Goal: Task Accomplishment & Management: Manage account settings

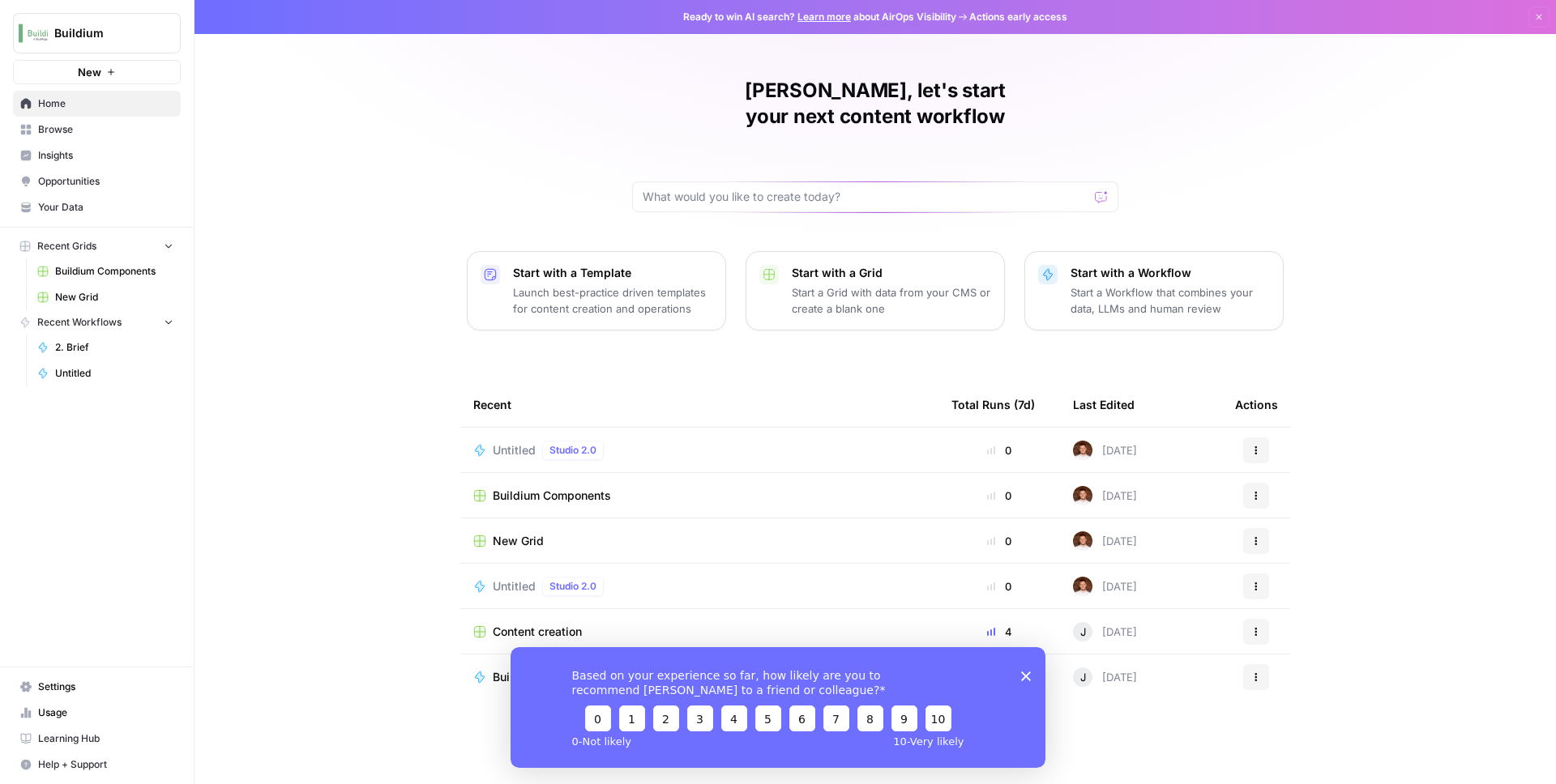
click at [77, 684] on span "Settings" at bounding box center [105, 686] width 135 height 14
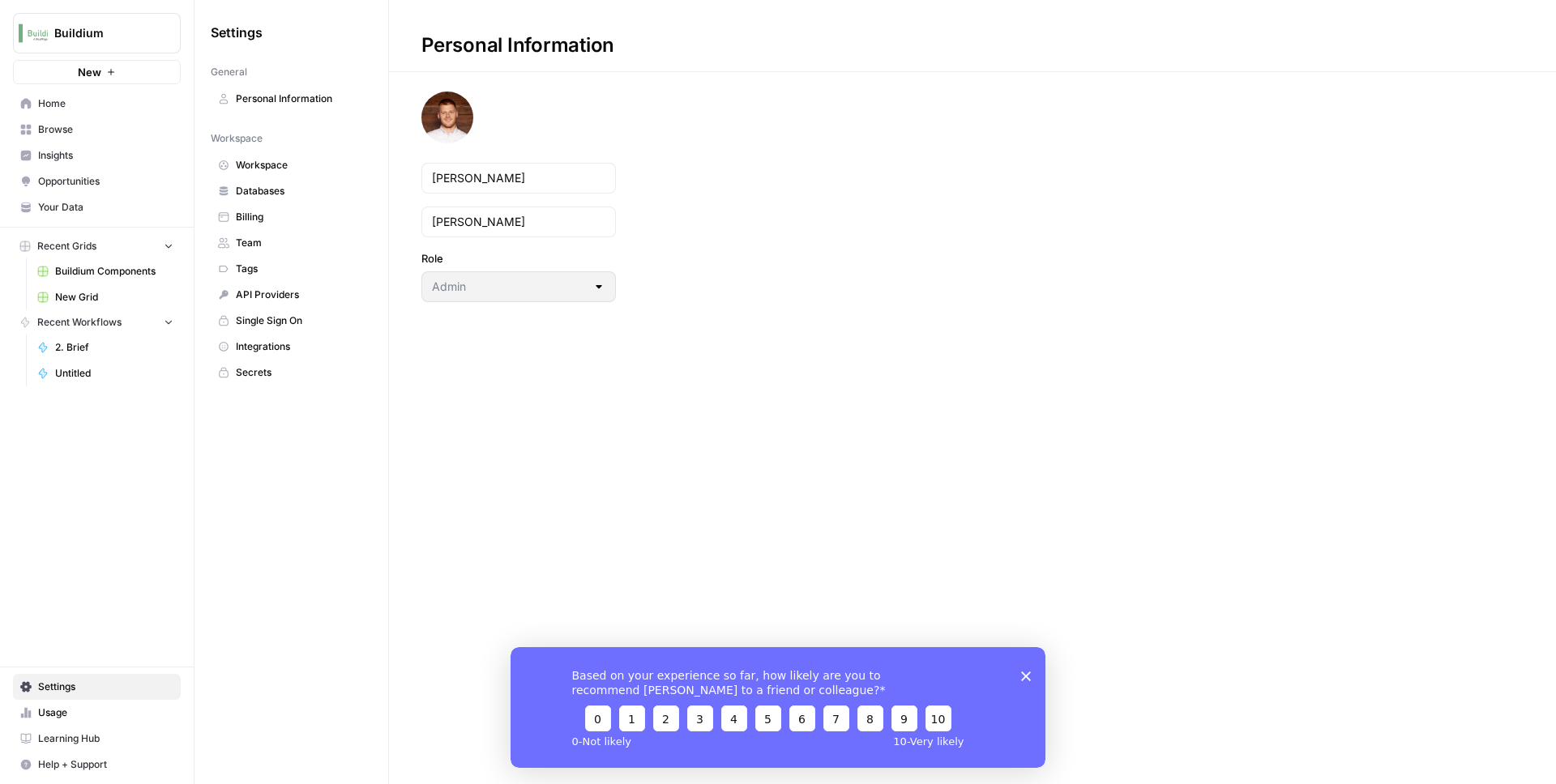
click at [279, 252] on link "Team" at bounding box center [291, 242] width 162 height 26
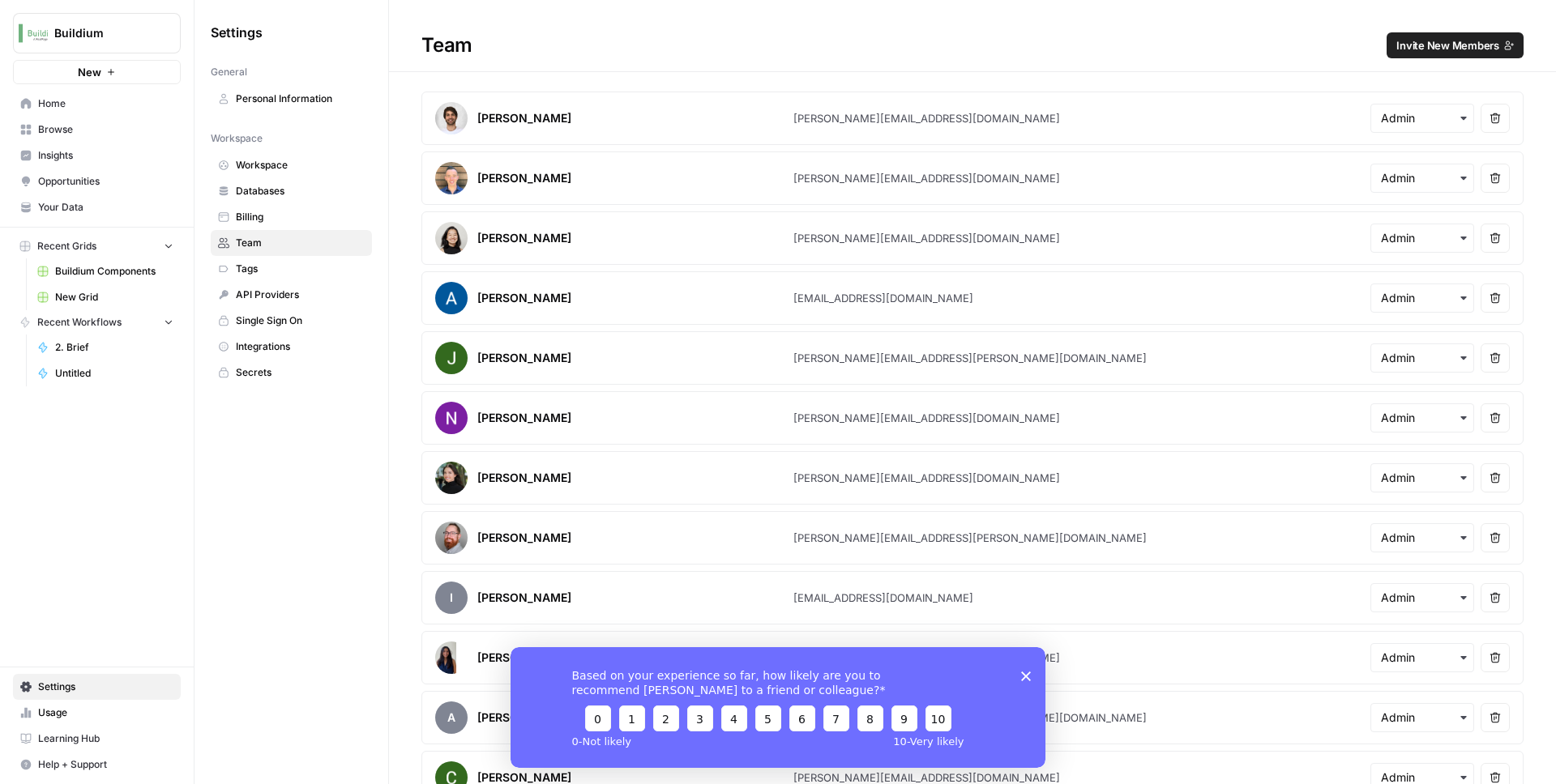
click at [1464, 47] on span "Invite New Members" at bounding box center [1447, 45] width 103 height 16
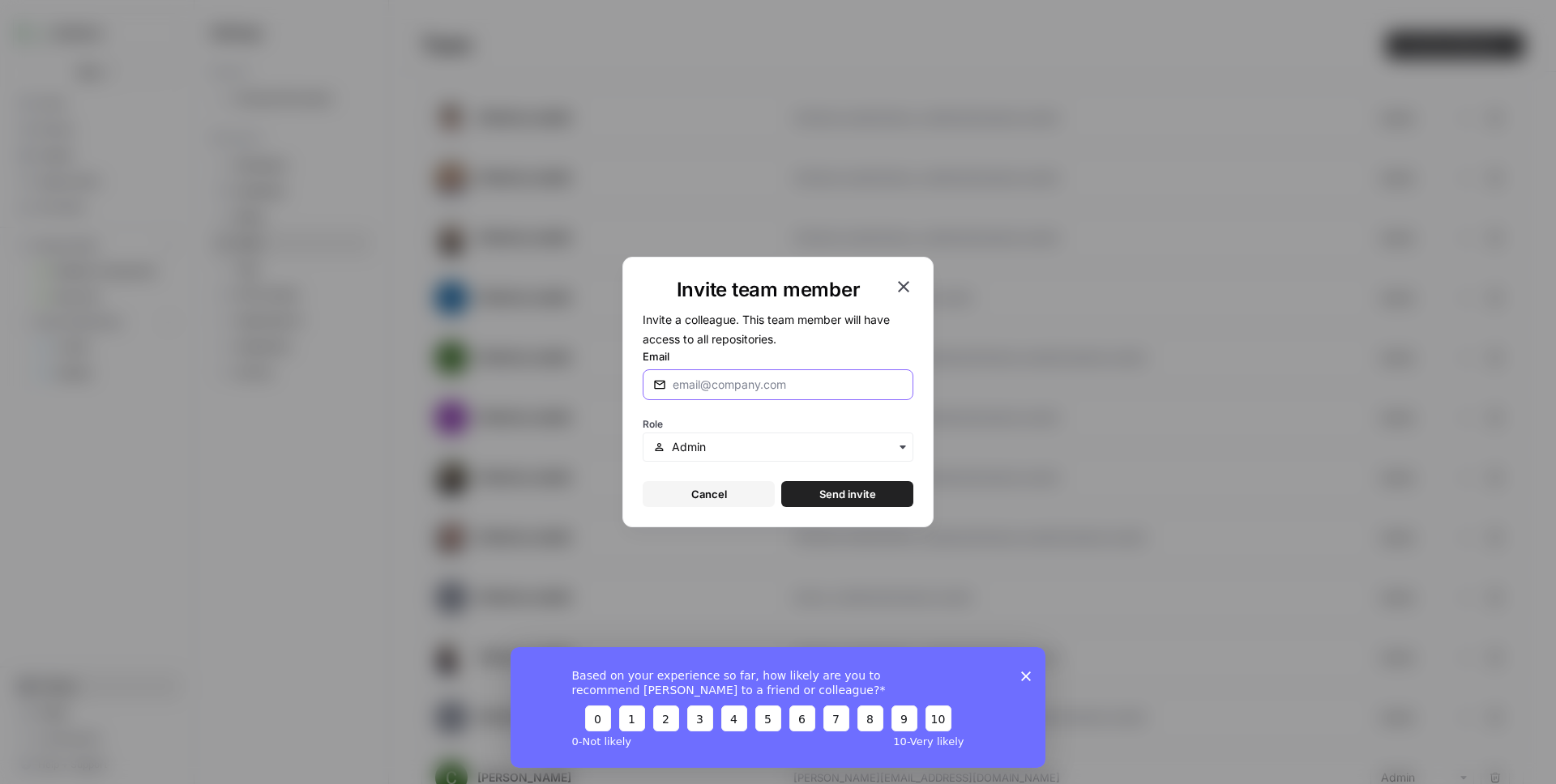
click at [754, 383] on input "Email" at bounding box center [787, 384] width 230 height 16
type input "[EMAIL_ADDRESS][DOMAIN_NAME]"
click at [799, 445] on input "text" at bounding box center [787, 447] width 231 height 16
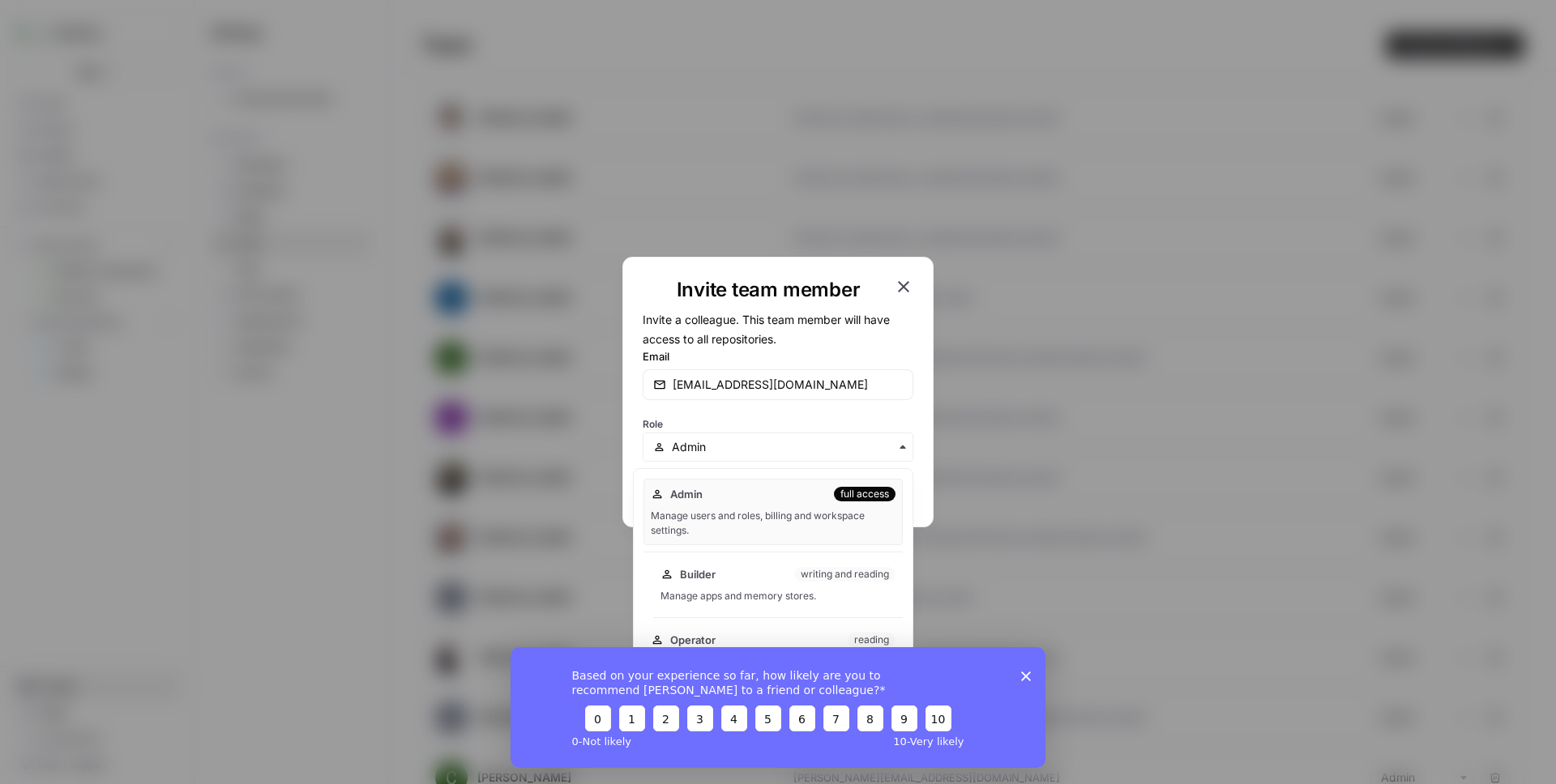
click at [871, 576] on div "writing and reading" at bounding box center [845, 574] width 101 height 14
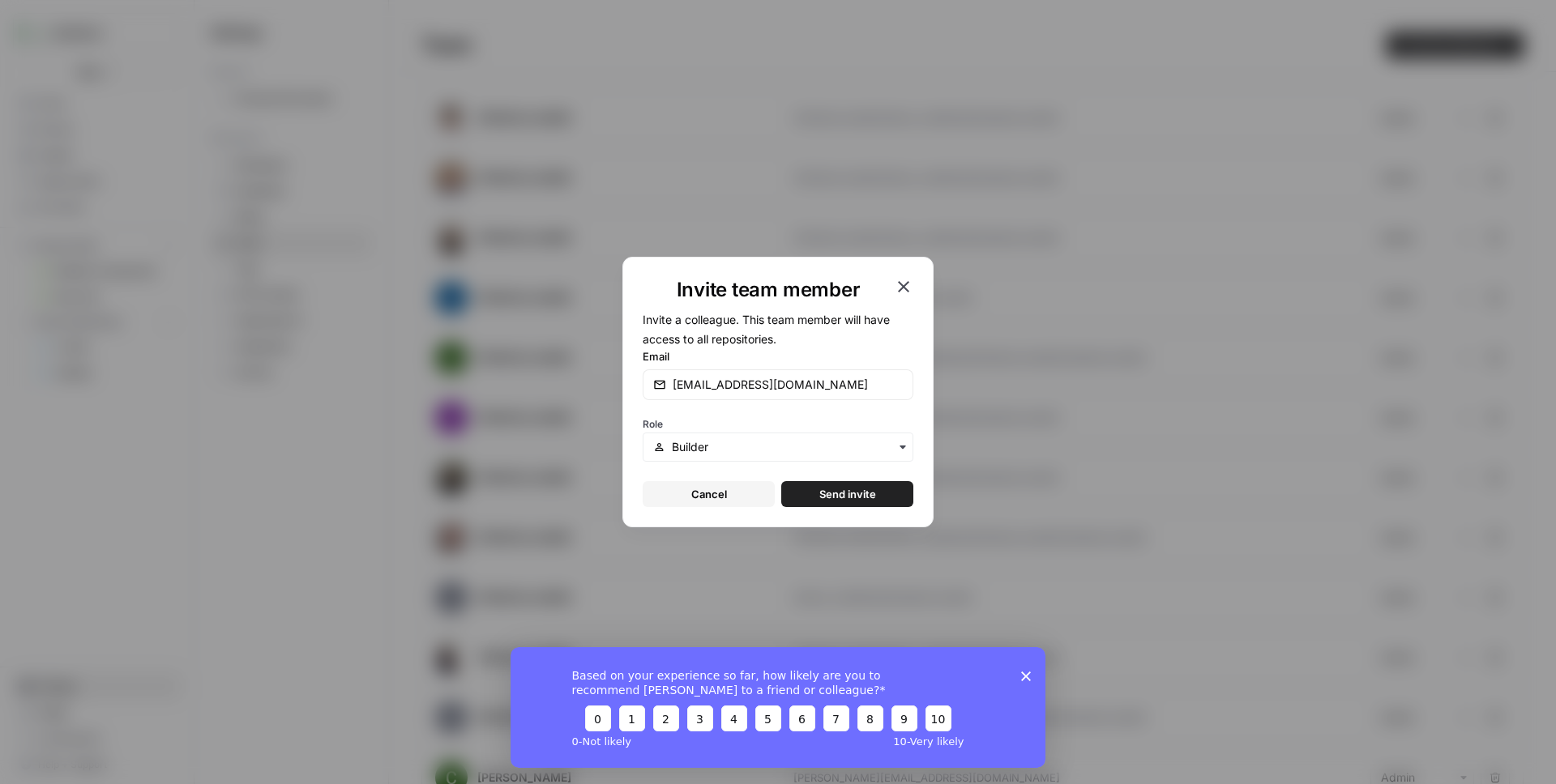
click at [857, 495] on span "Send invite" at bounding box center [847, 494] width 56 height 16
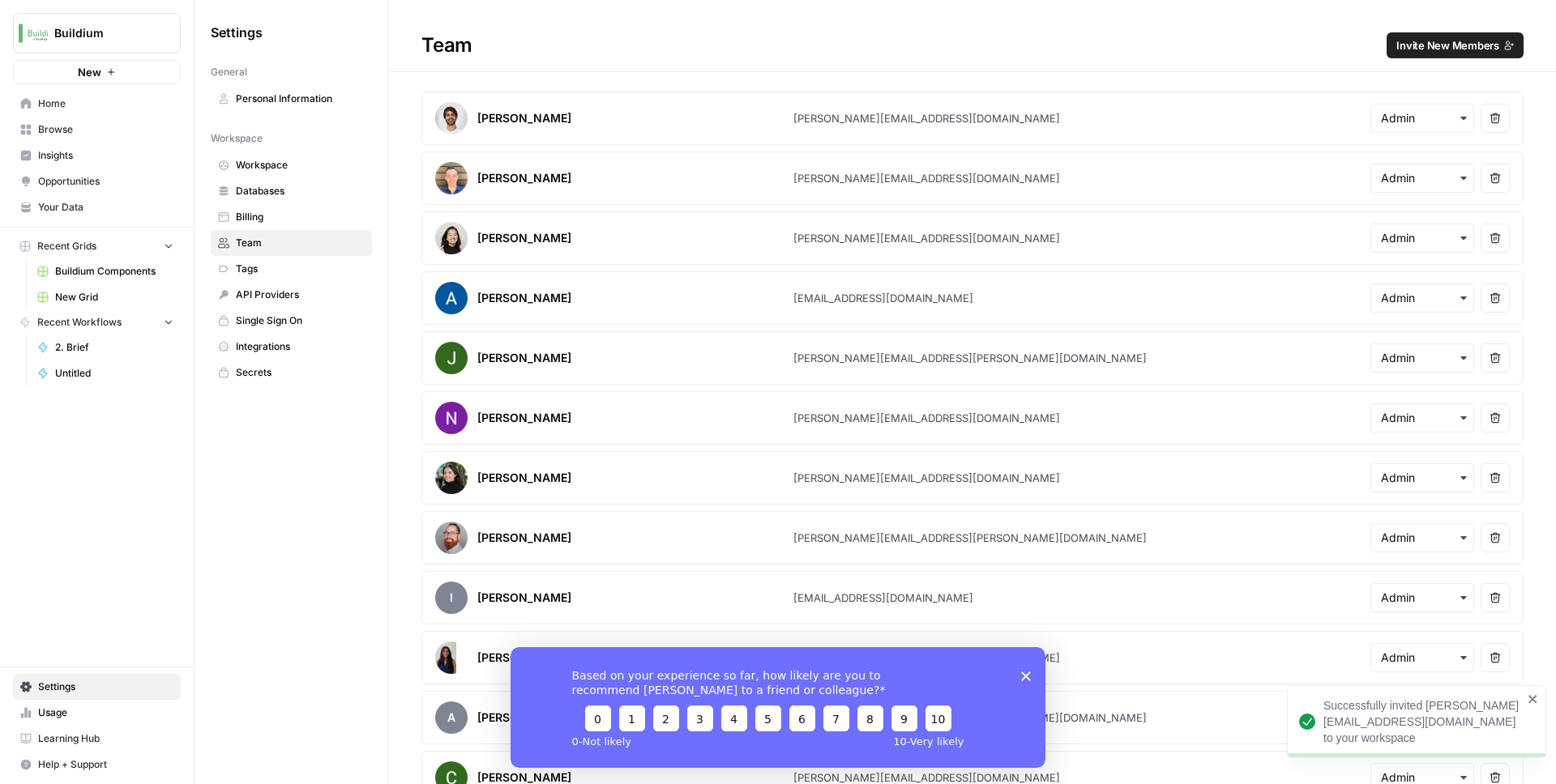
click at [1443, 46] on span "Invite New Members" at bounding box center [1447, 45] width 103 height 16
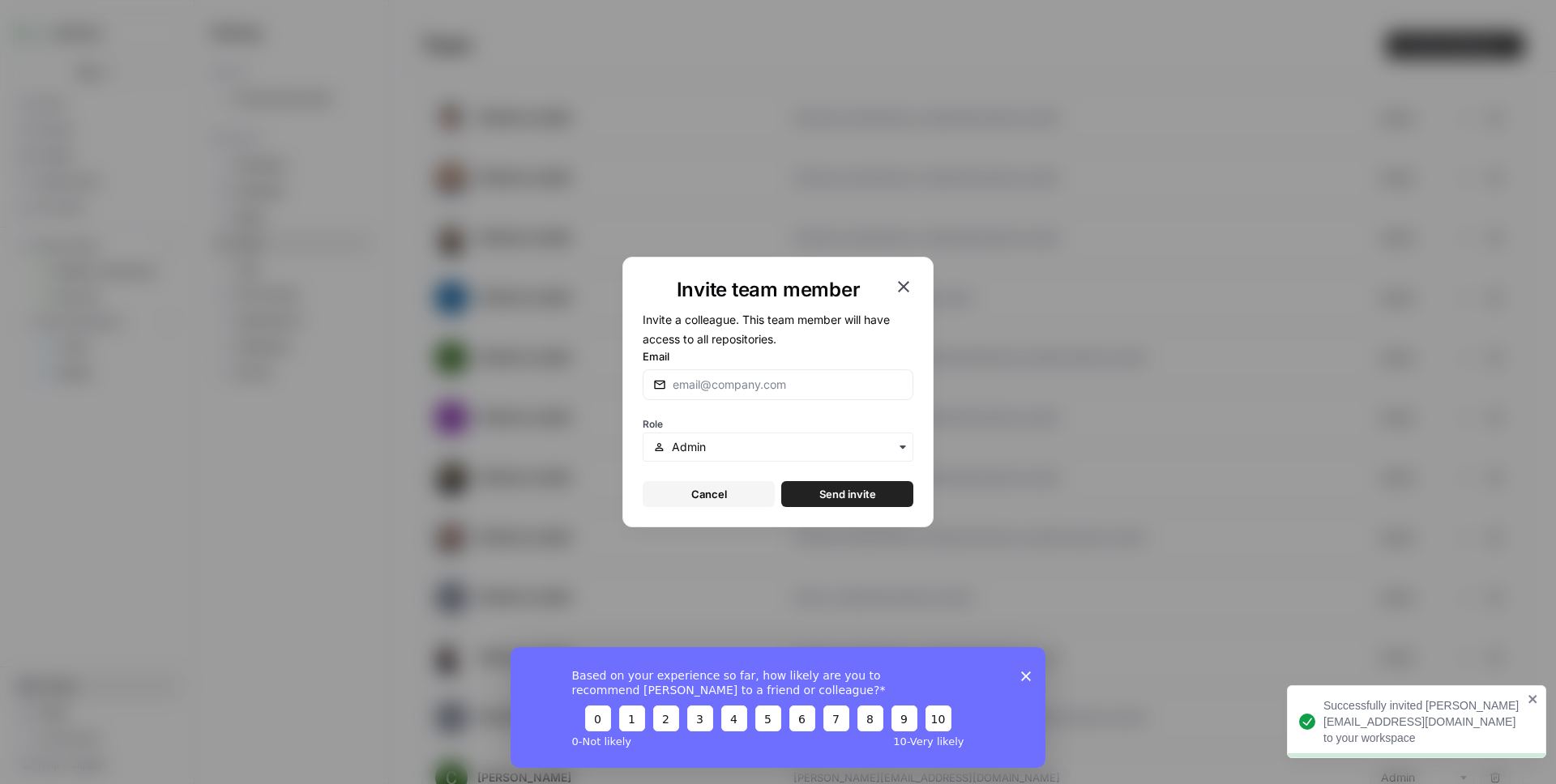
click at [746, 394] on div at bounding box center [778, 384] width 271 height 31
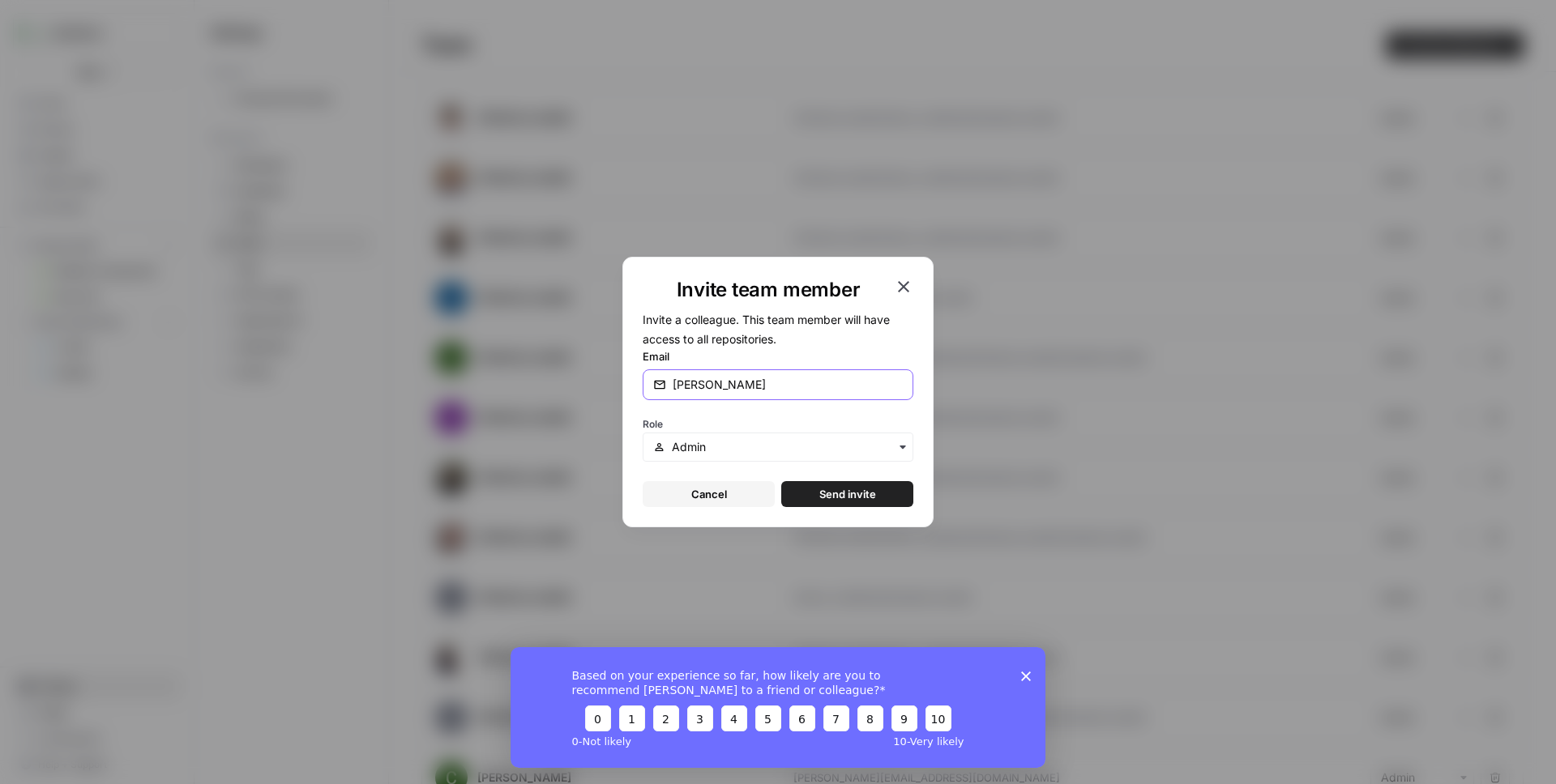
type input "[PERSON_NAME][EMAIL_ADDRESS][PERSON_NAME][DOMAIN_NAME]"
click at [778, 449] on input "text" at bounding box center [787, 447] width 231 height 16
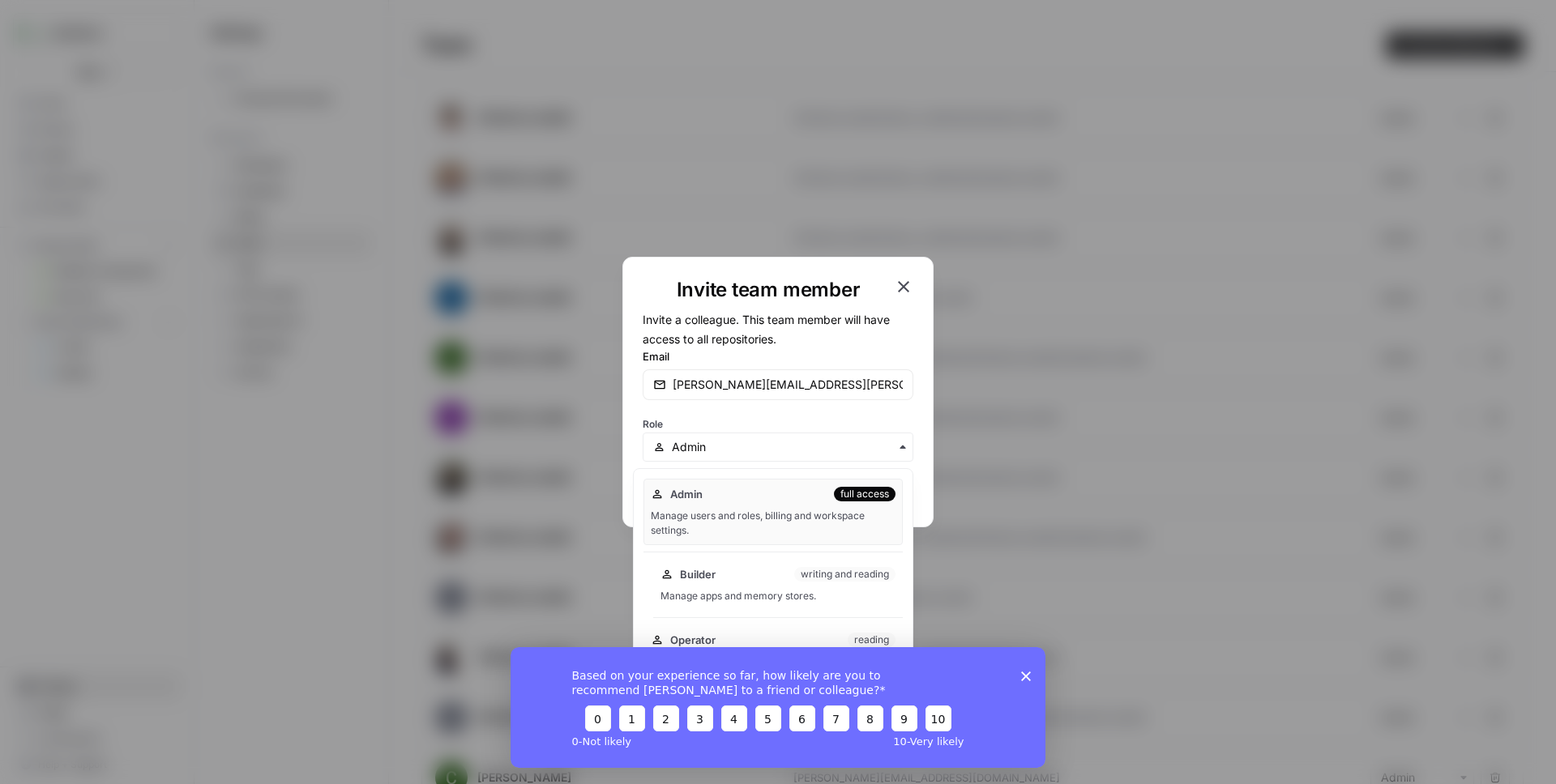
click at [798, 574] on div "writing and reading" at bounding box center [845, 574] width 101 height 14
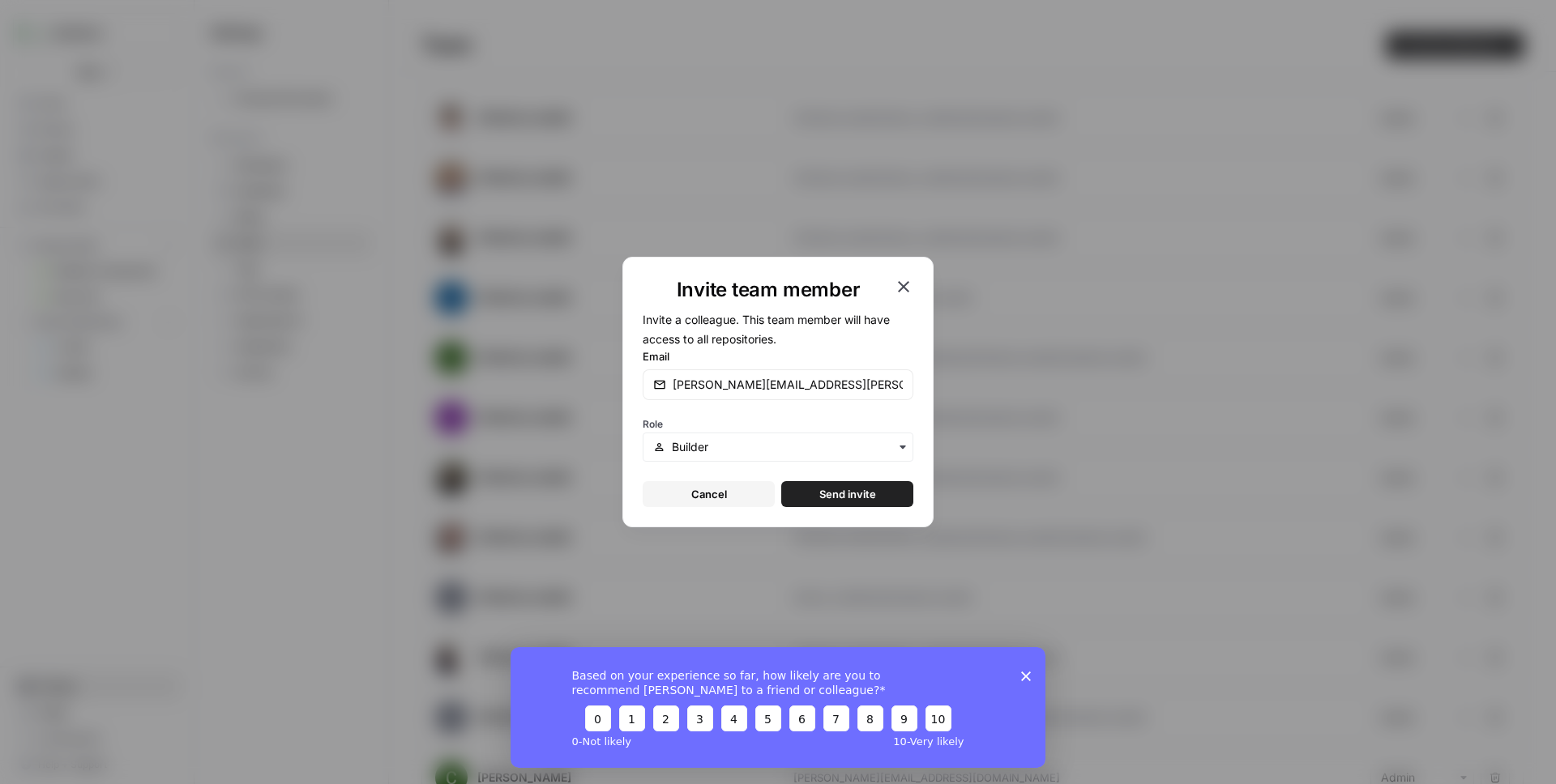
click at [870, 493] on span "Send invite" at bounding box center [847, 494] width 56 height 16
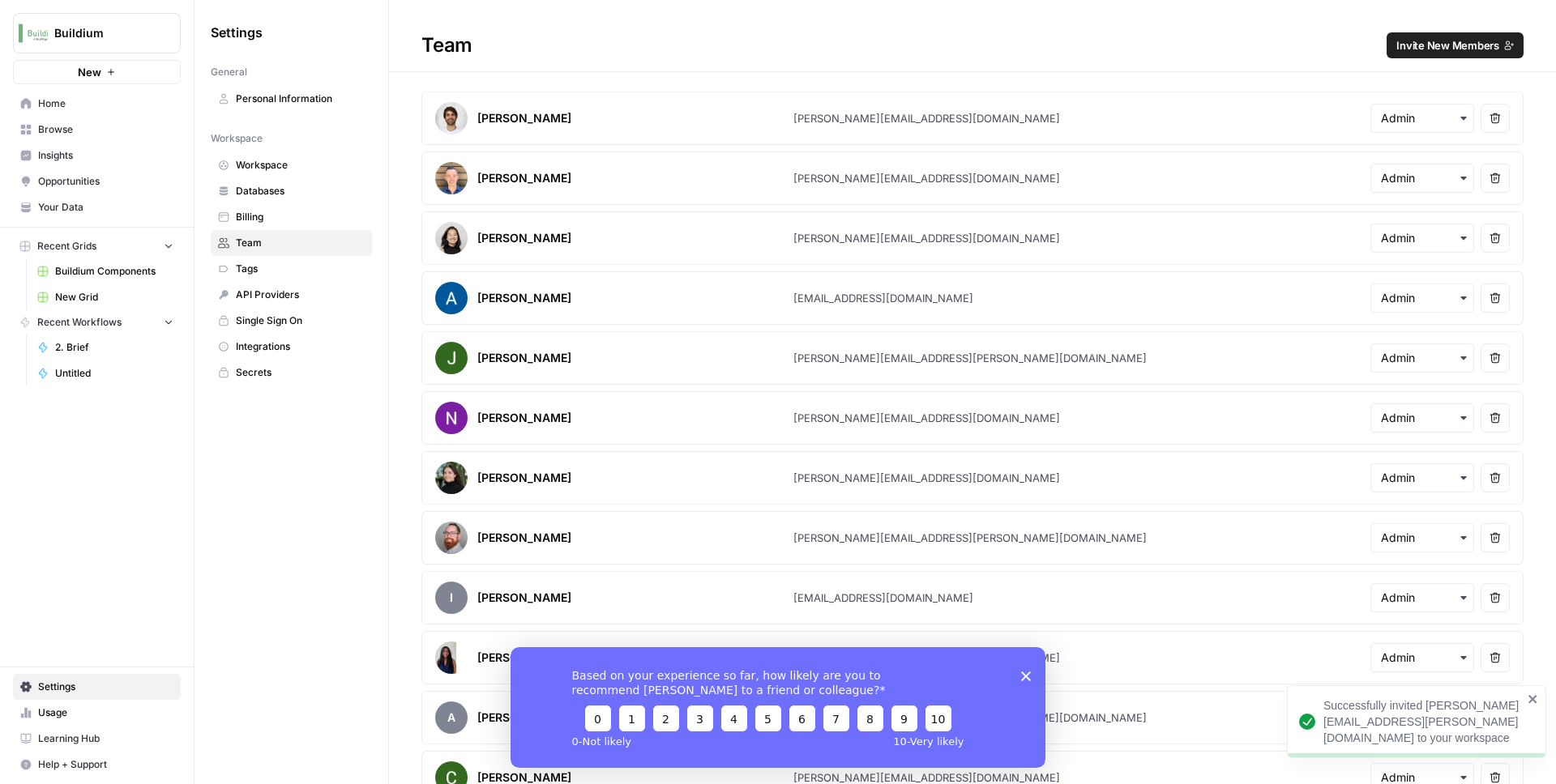
click at [1447, 38] on span "Invite New Members" at bounding box center [1447, 45] width 103 height 16
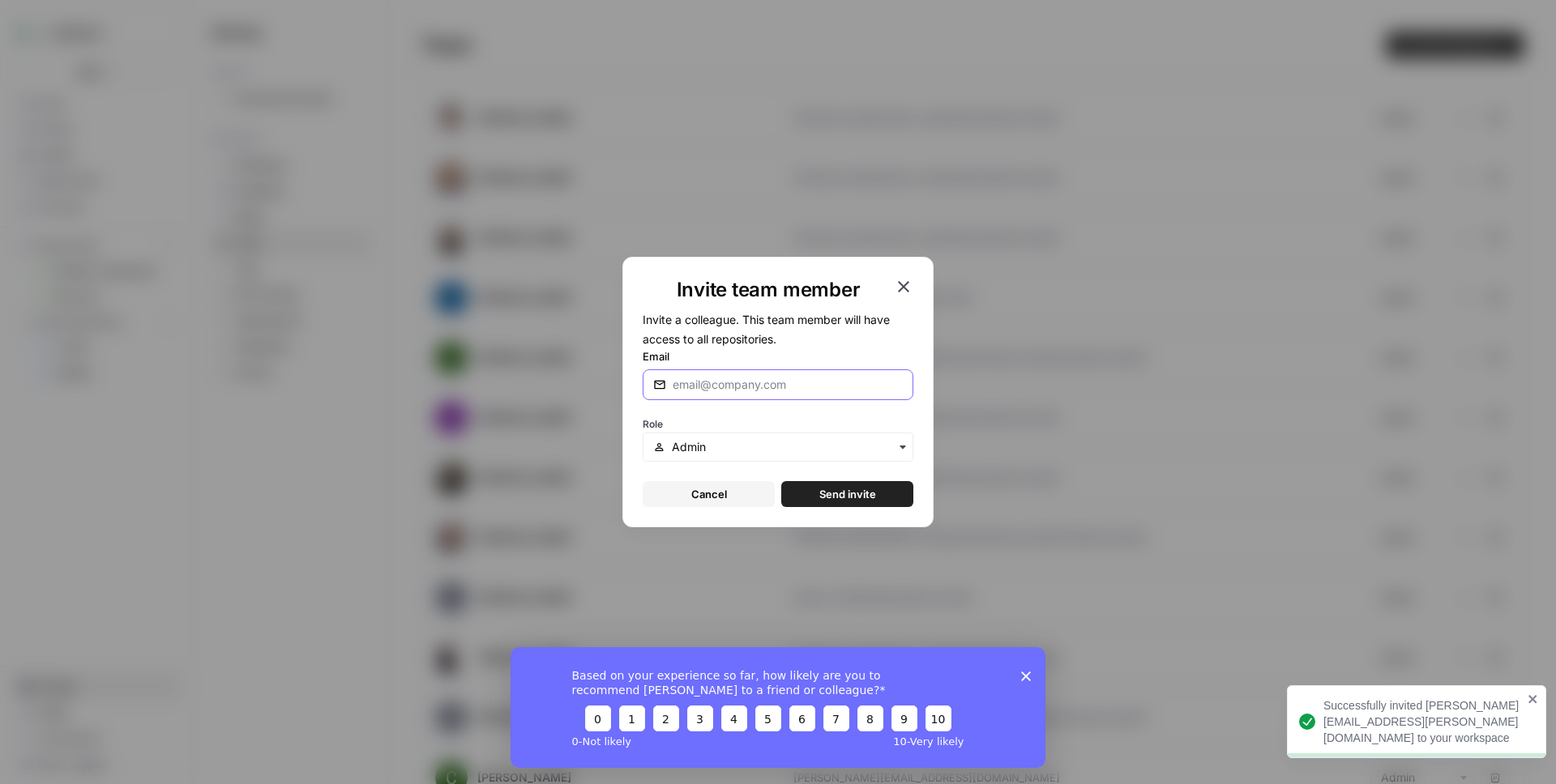
click at [744, 390] on input "Email" at bounding box center [787, 384] width 230 height 16
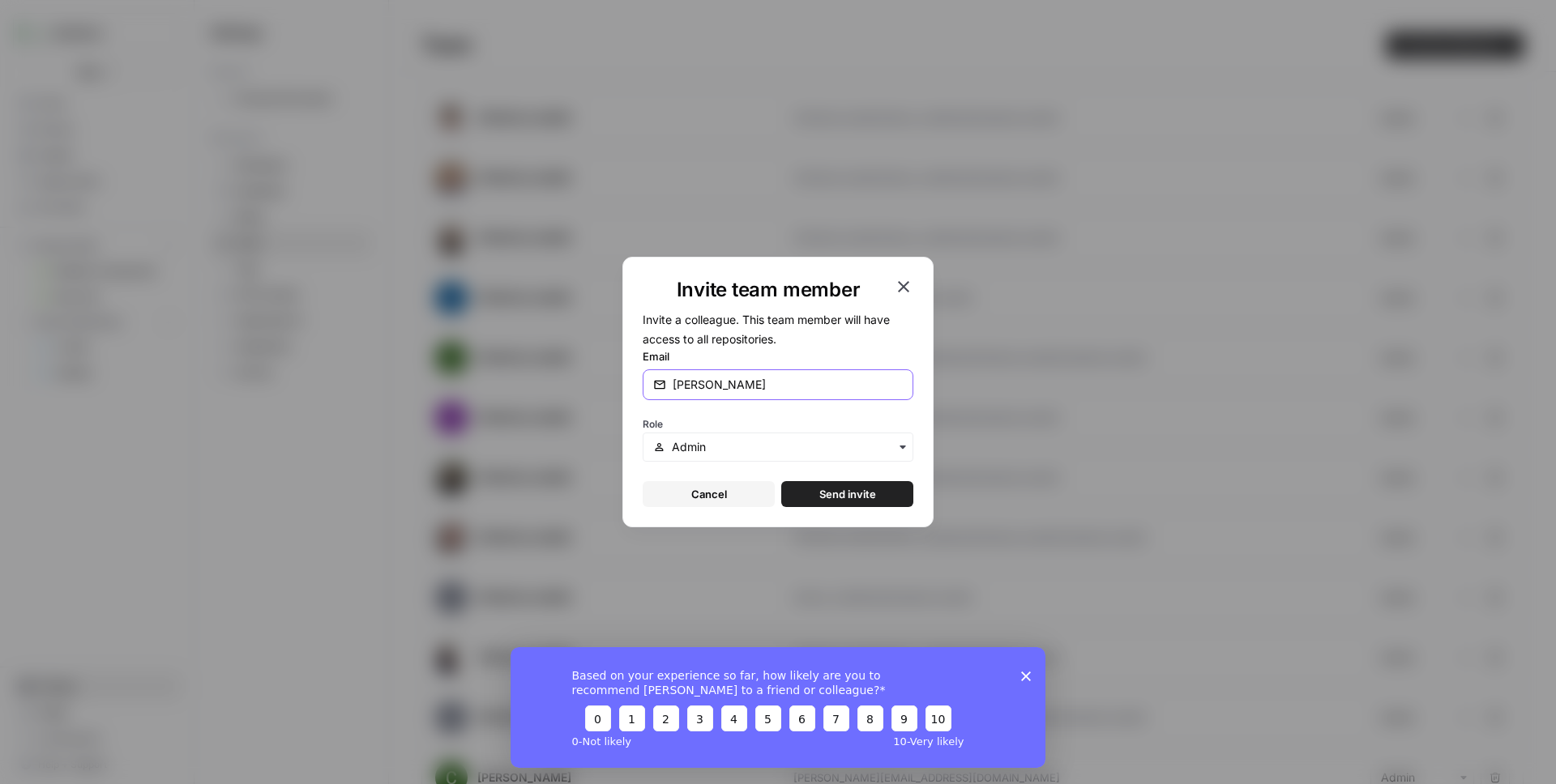
type input "[PERSON_NAME][EMAIL_ADDRESS][PERSON_NAME][DOMAIN_NAME]"
click at [820, 448] on input "text" at bounding box center [787, 447] width 231 height 16
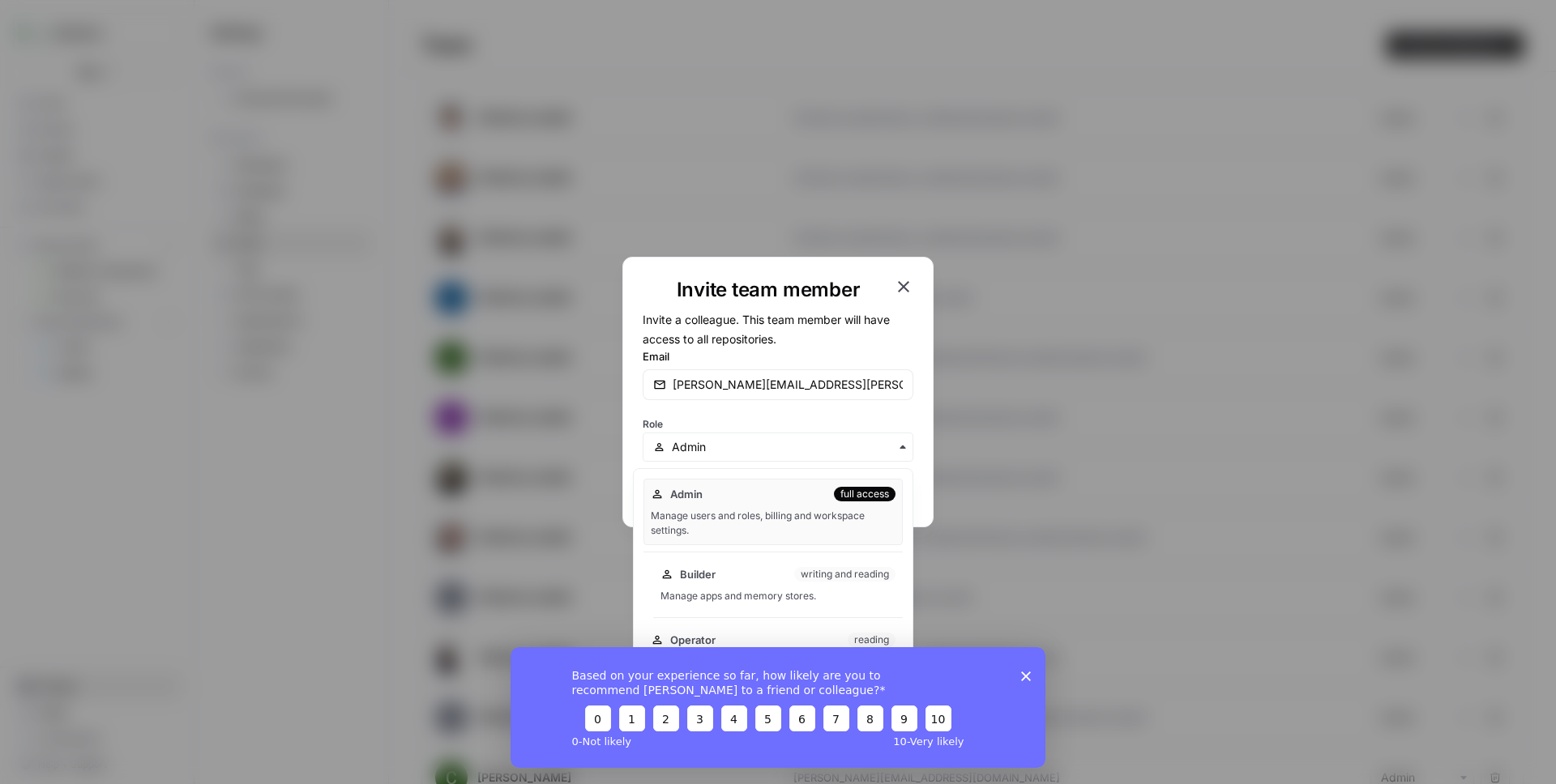
click at [843, 574] on div "writing and reading" at bounding box center [845, 574] width 101 height 14
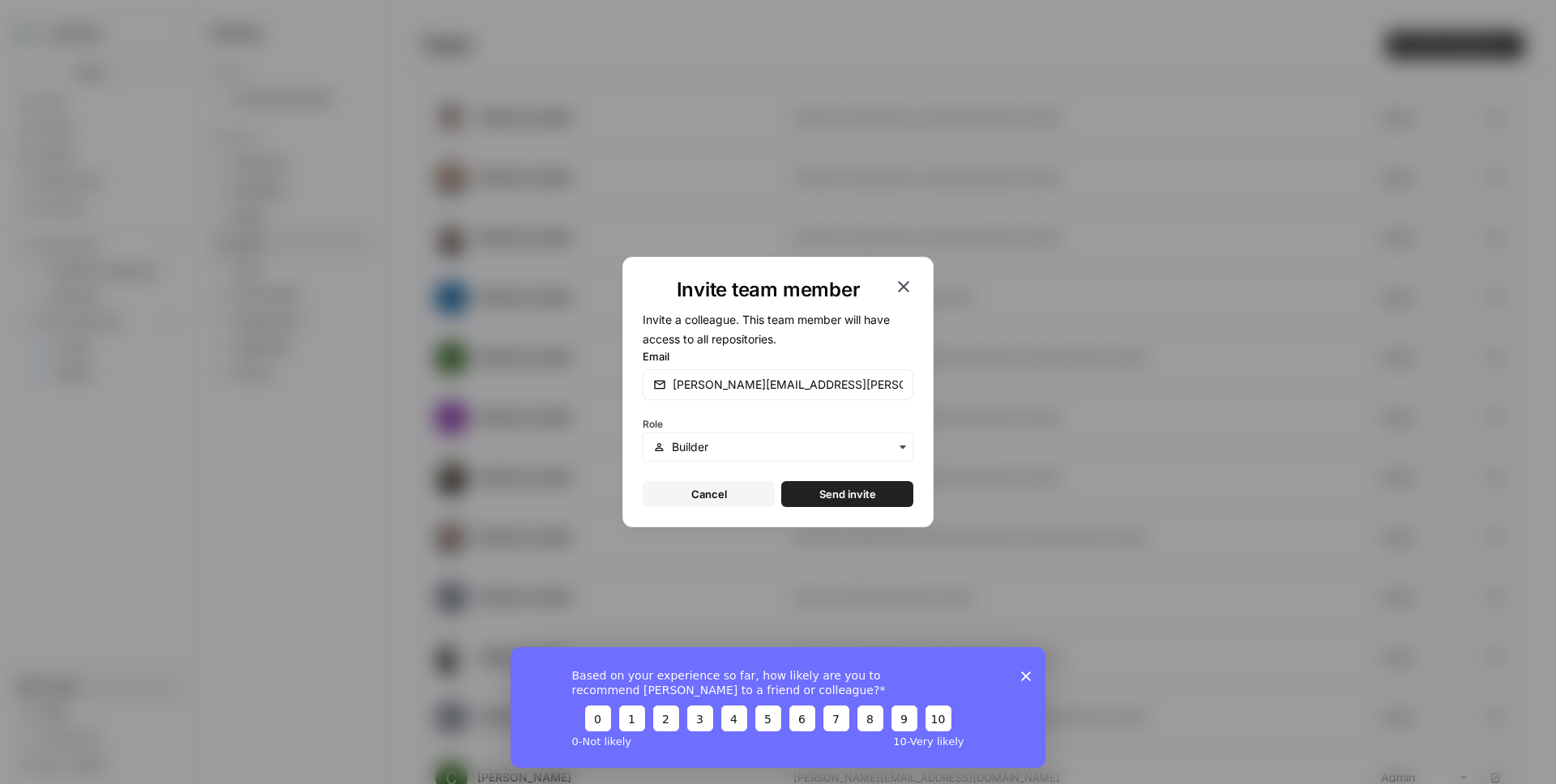
click at [883, 493] on button "Send invite" at bounding box center [847, 494] width 132 height 26
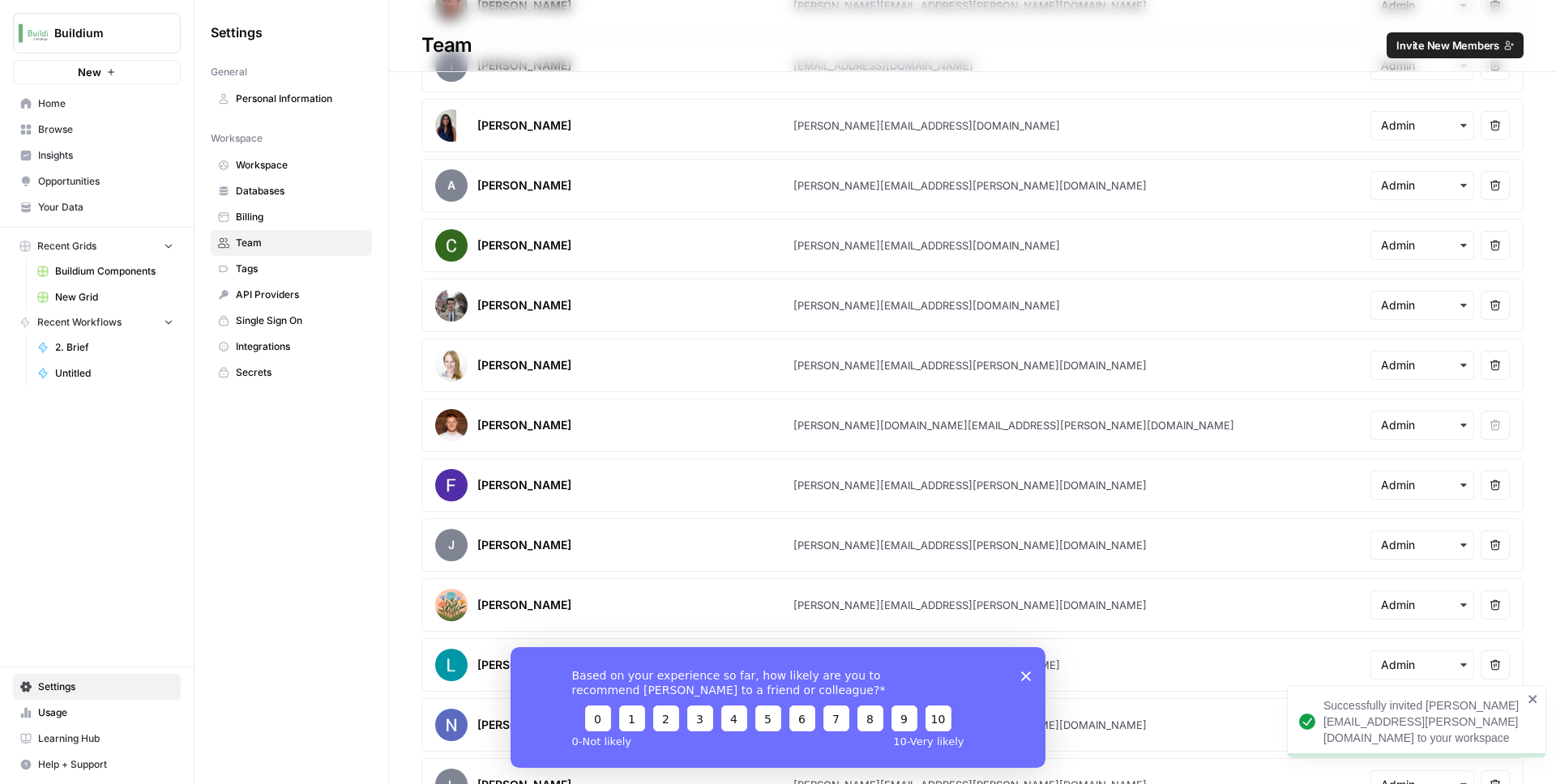
scroll to position [1285, 0]
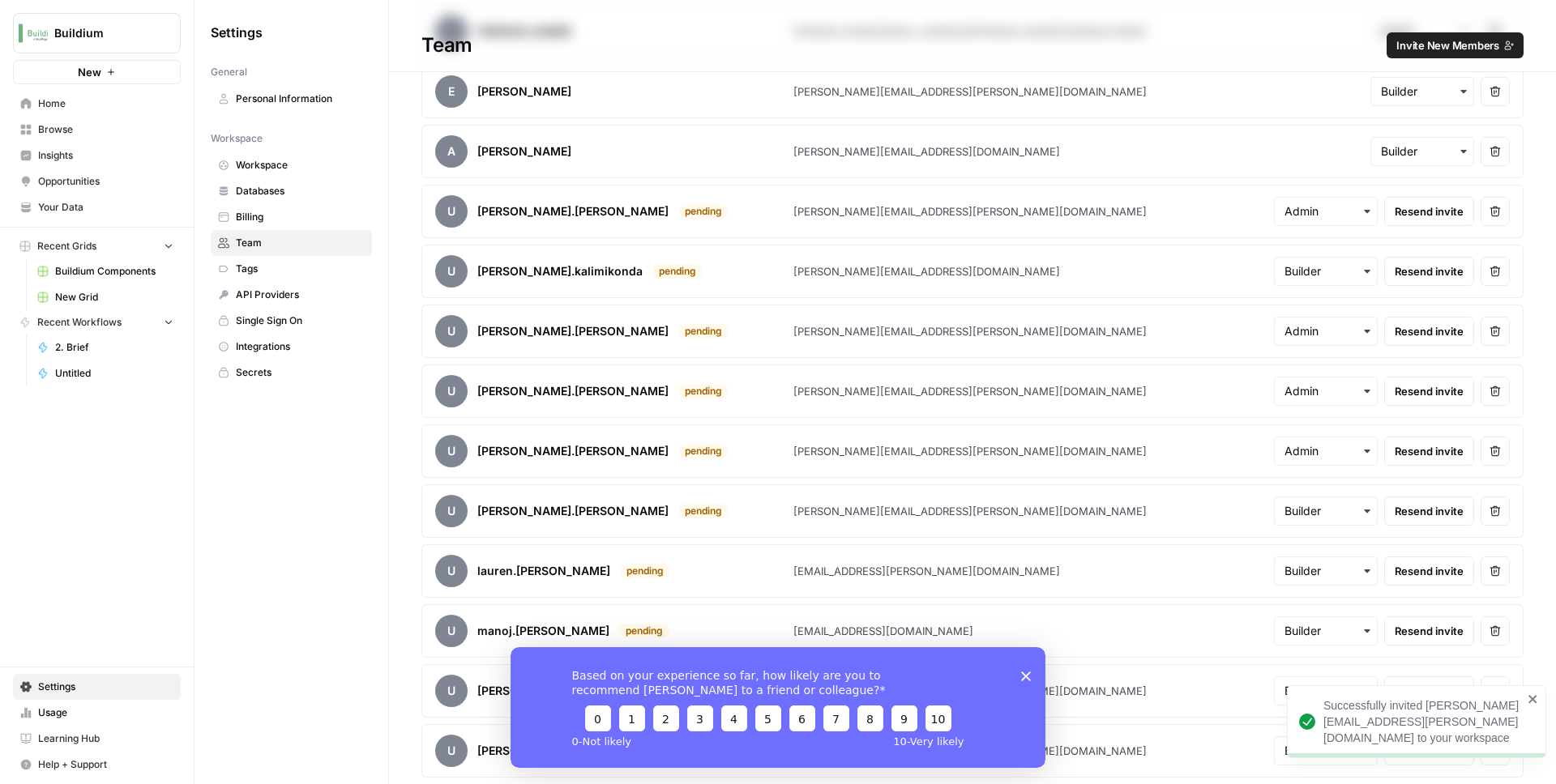
click at [1027, 677] on icon "Close survey" at bounding box center [1026, 675] width 10 height 10
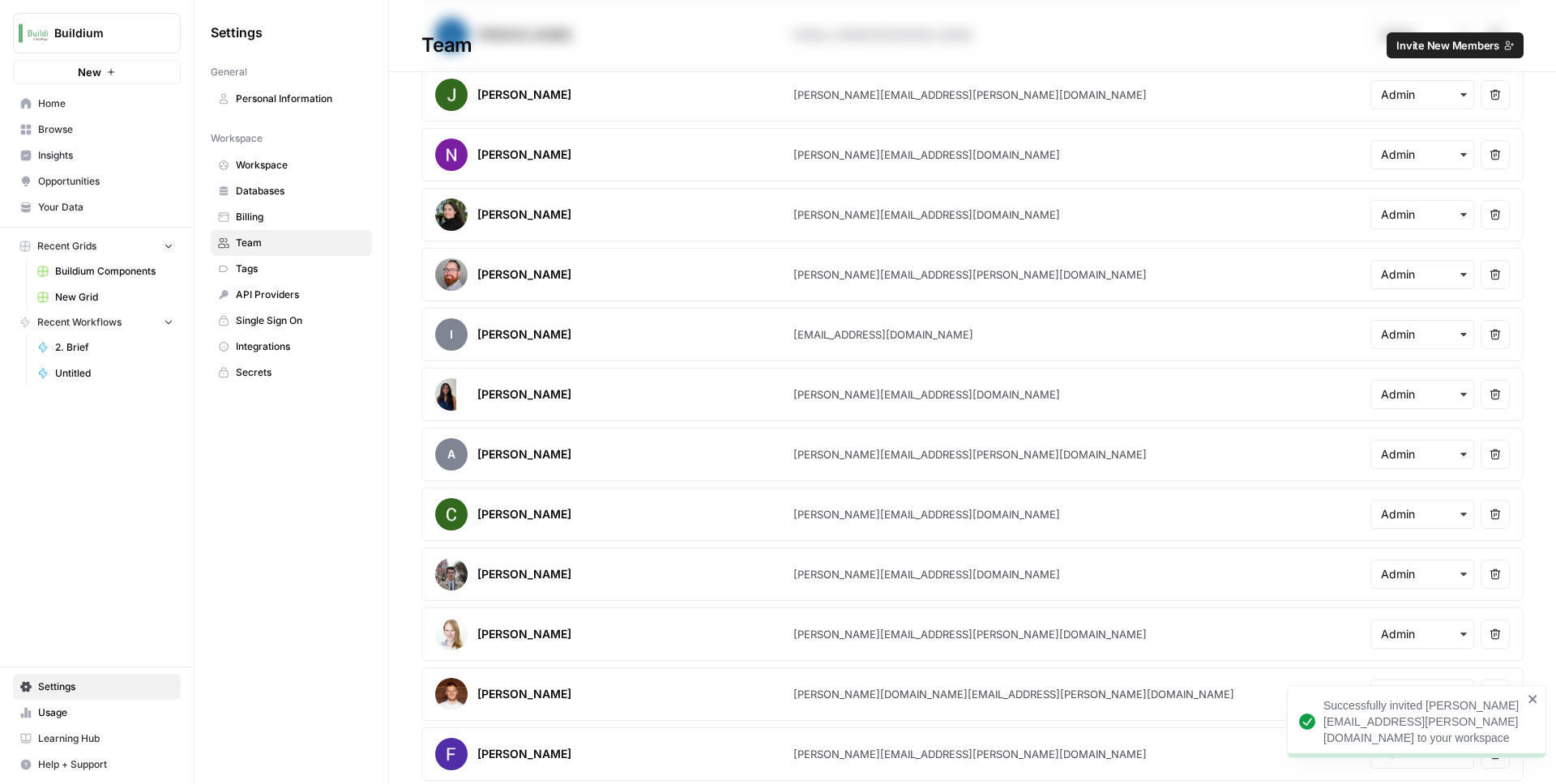
scroll to position [162, 0]
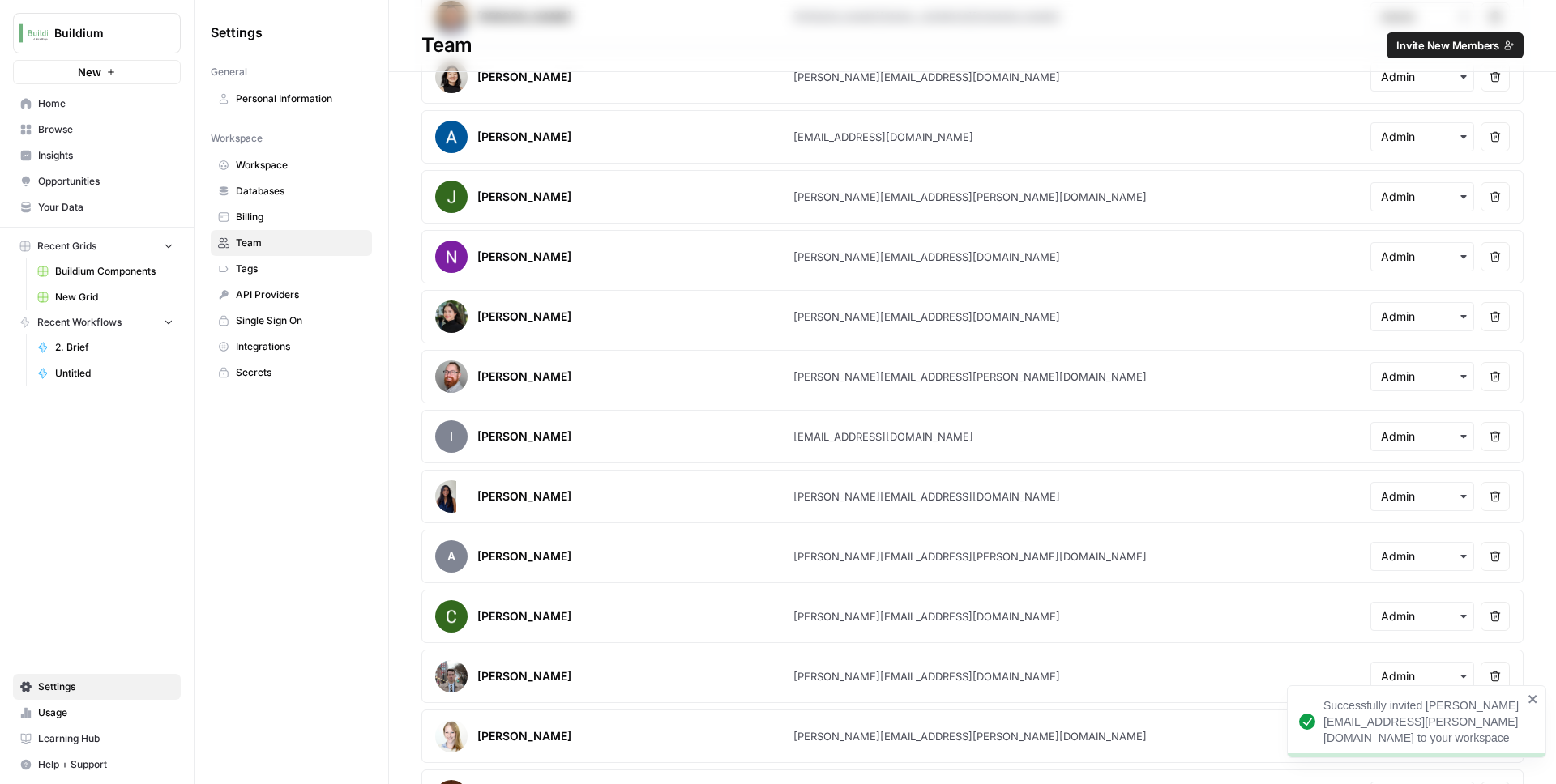
click at [1446, 45] on span "Invite New Members" at bounding box center [1447, 45] width 103 height 16
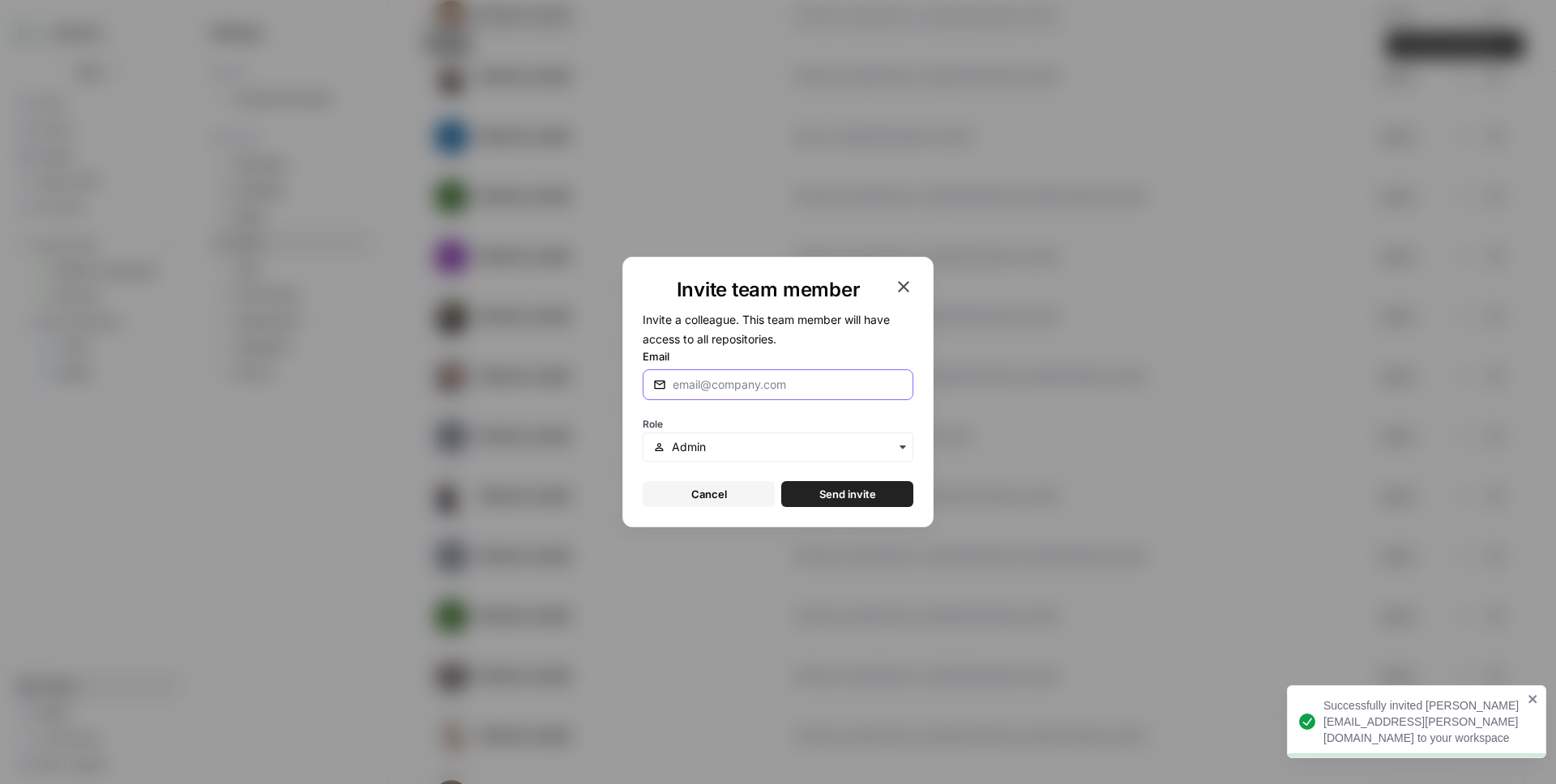
click at [800, 386] on input "Email" at bounding box center [787, 384] width 230 height 16
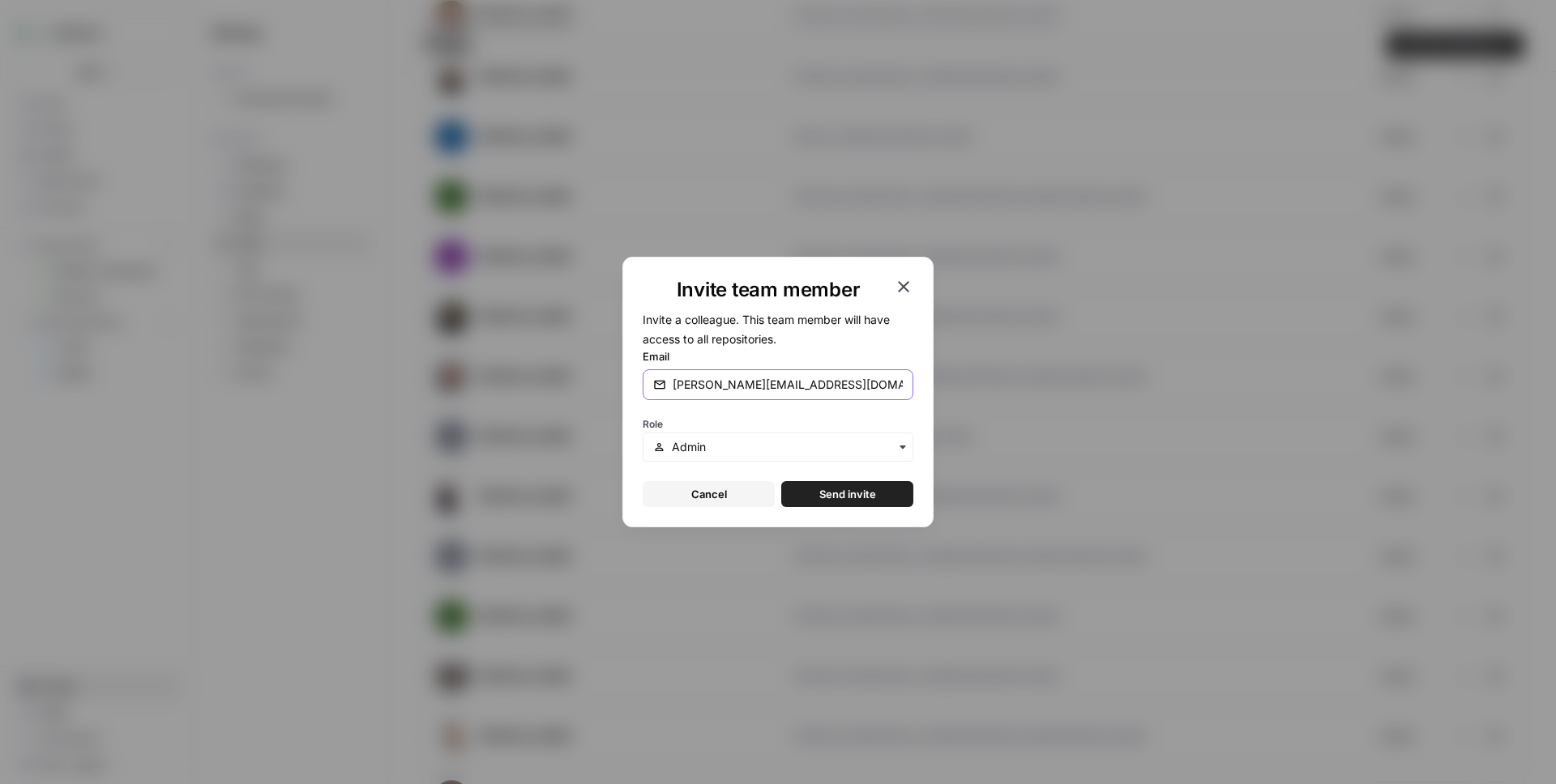
drag, startPoint x: 770, startPoint y: 383, endPoint x: 711, endPoint y: 387, distance: 59.1
click at [711, 387] on input "[PERSON_NAME][EMAIL_ADDRESS][DOMAIN_NAME]" at bounding box center [787, 384] width 230 height 16
type input "[PERSON_NAME][EMAIL_ADDRESS][DOMAIN_NAME]"
click at [759, 413] on div "Role" at bounding box center [778, 437] width 271 height 49
click at [843, 440] on input "text" at bounding box center [787, 447] width 231 height 16
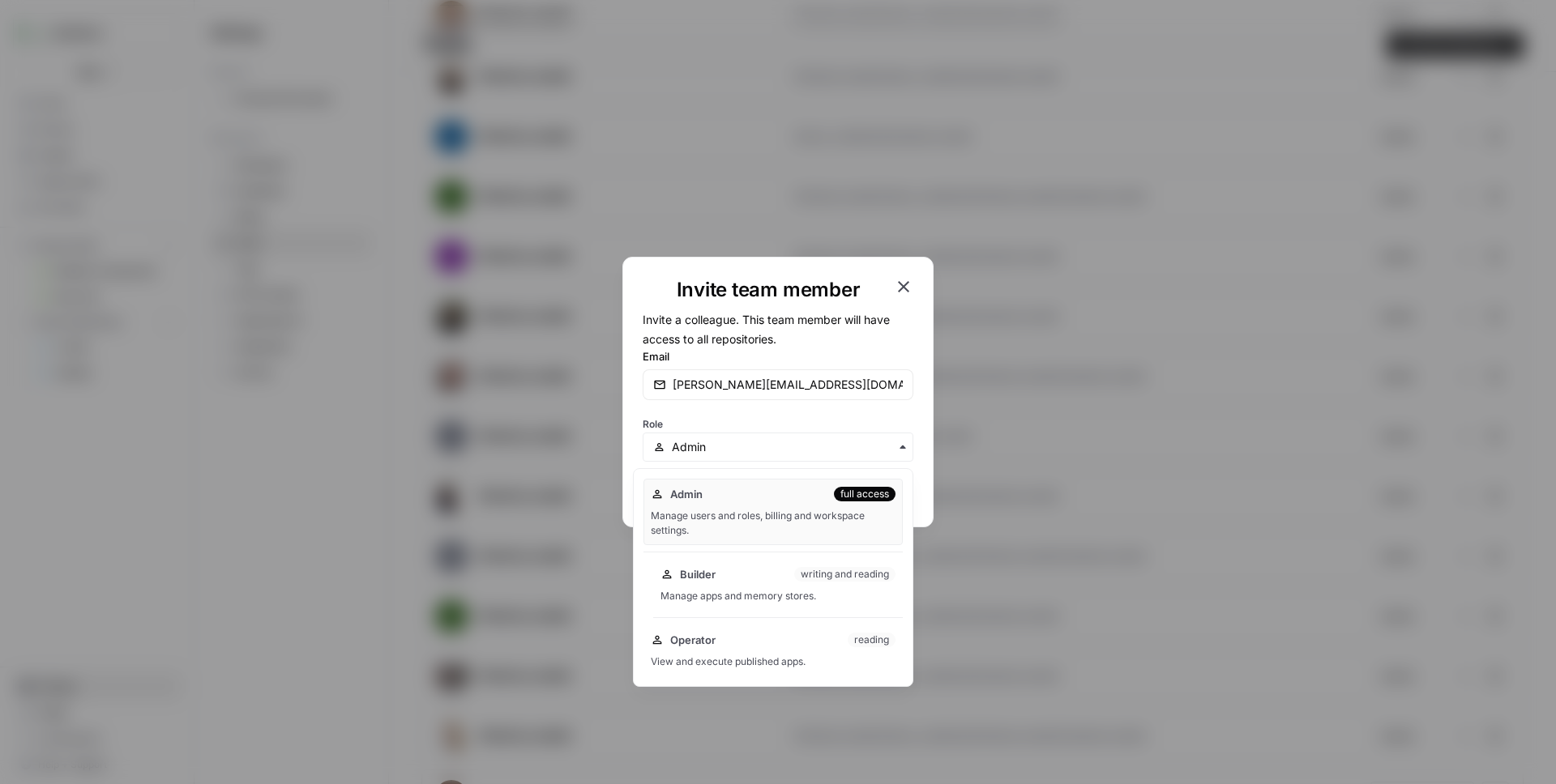
click at [809, 578] on div "writing and reading" at bounding box center [845, 574] width 101 height 14
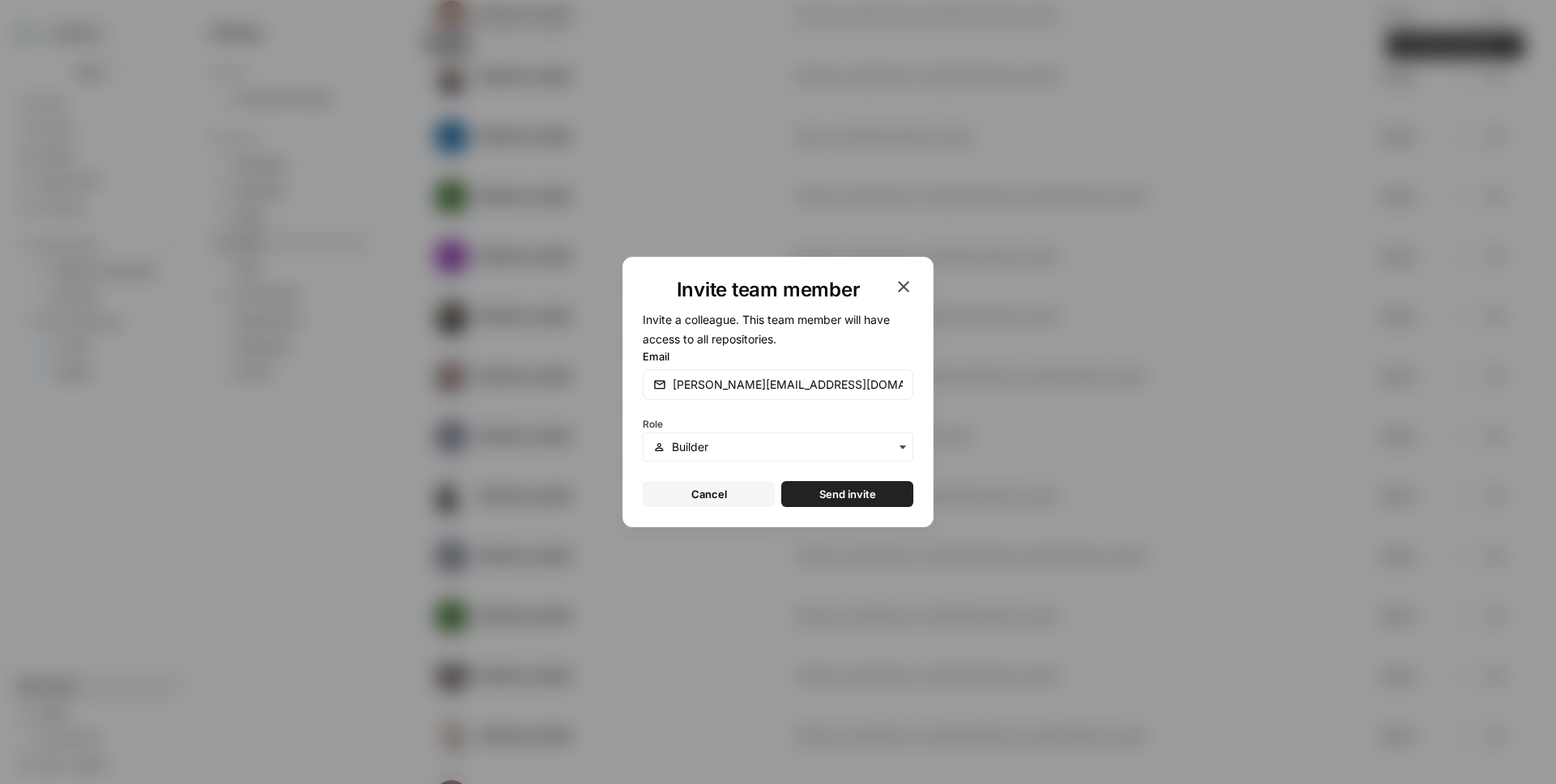
click at [868, 495] on span "Send invite" at bounding box center [847, 494] width 56 height 16
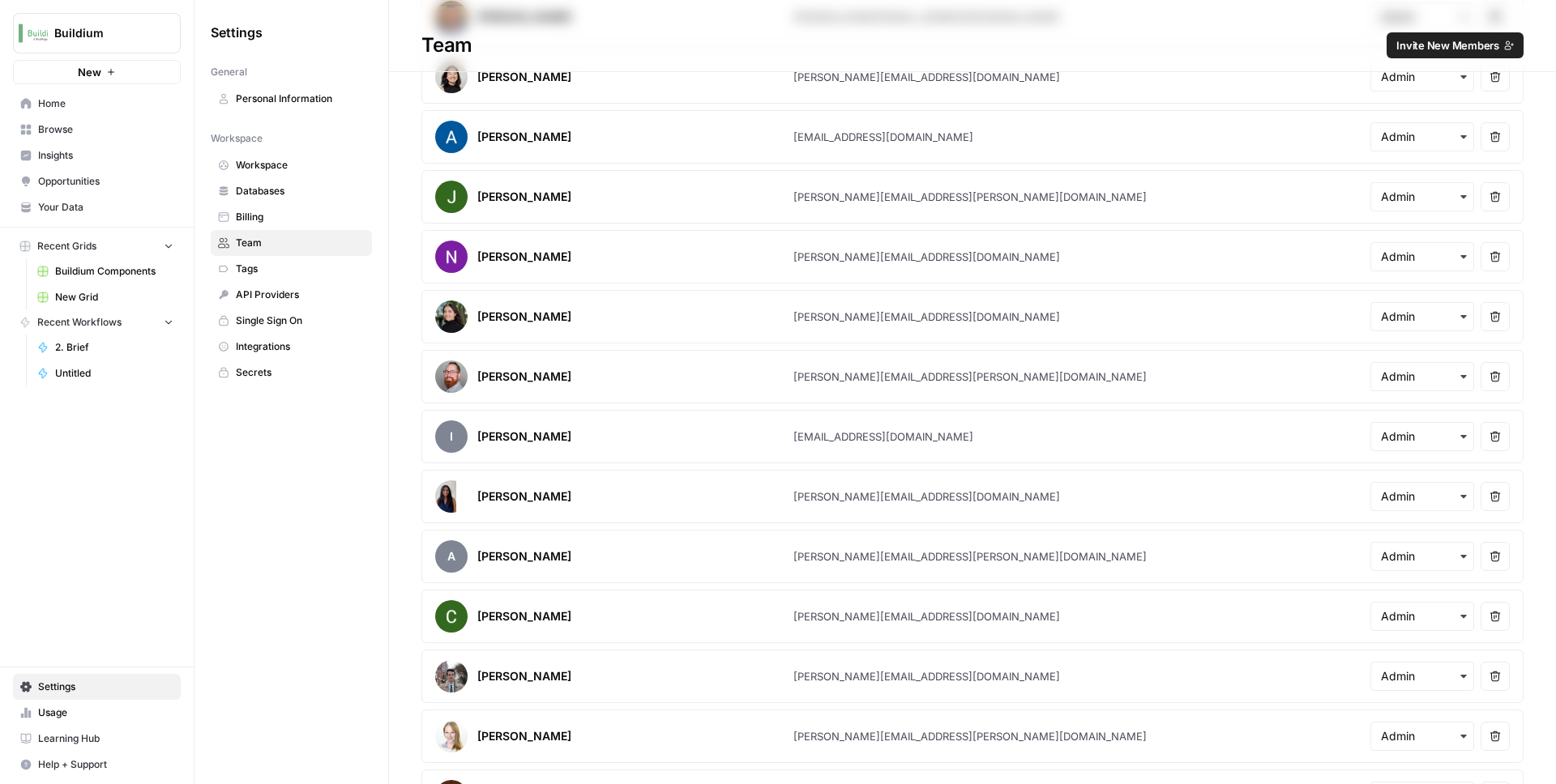
click at [65, 109] on span "Home" at bounding box center [105, 103] width 135 height 14
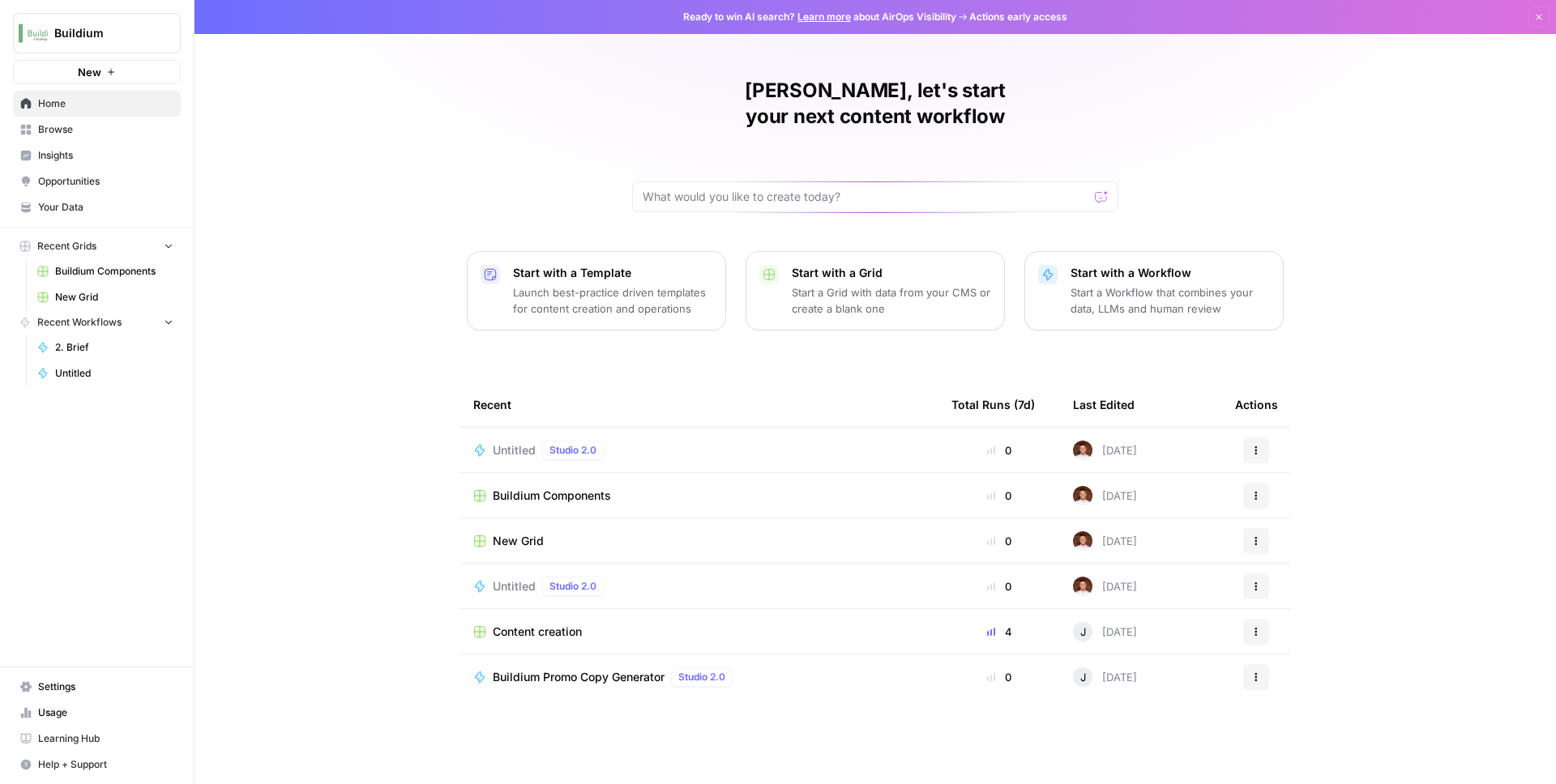
click at [535, 624] on span "Content creation" at bounding box center [538, 632] width 89 height 16
